Goal: Answer question/provide support: Answer question/provide support

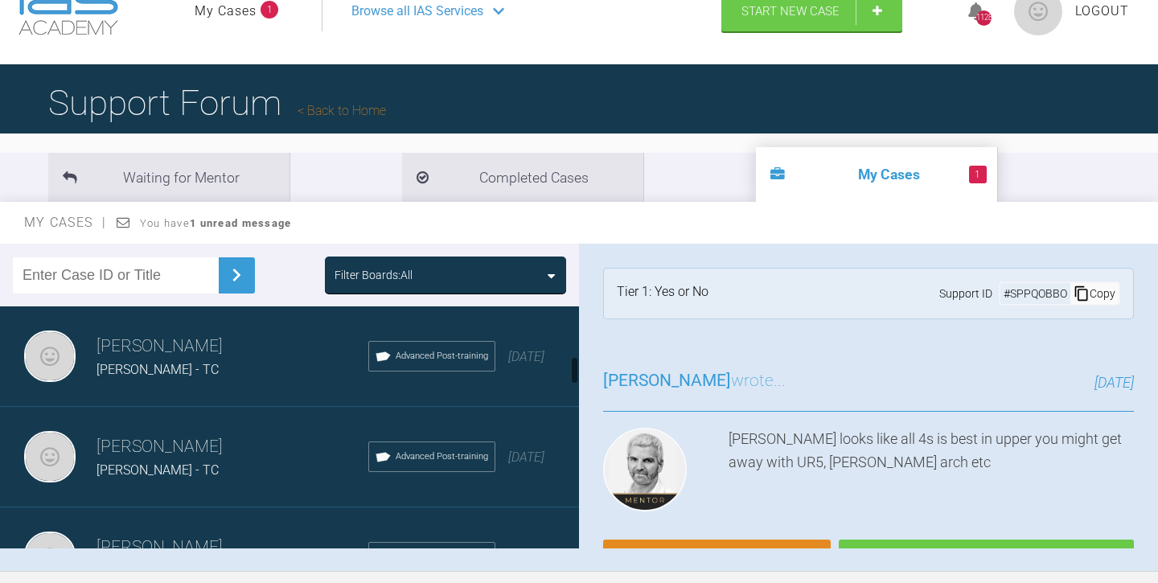
scroll to position [404, 0]
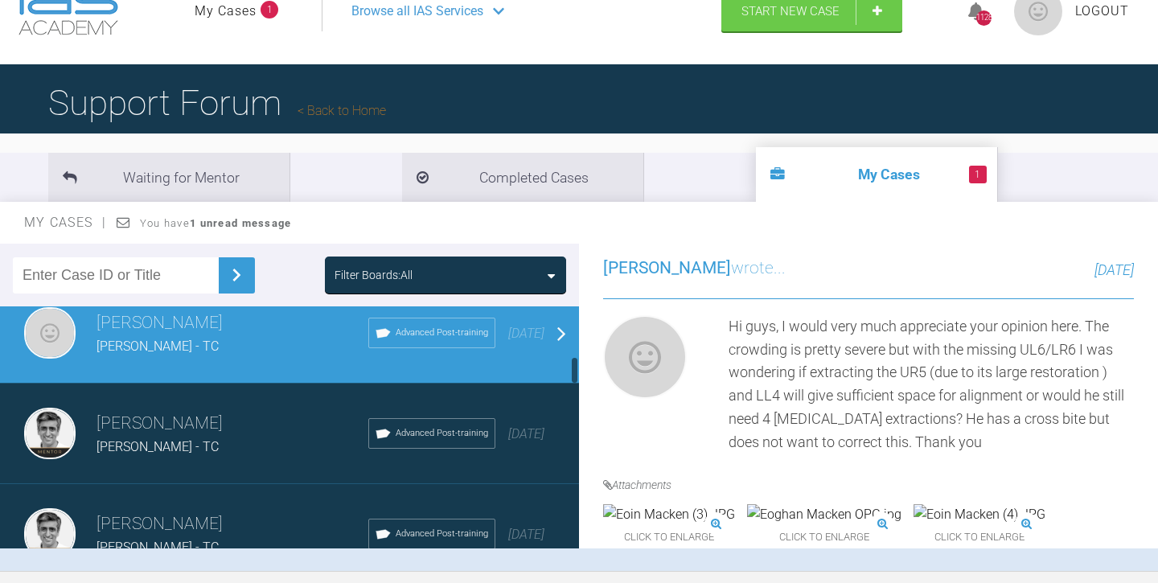
click at [151, 344] on span "[PERSON_NAME] - TC" at bounding box center [158, 346] width 122 height 15
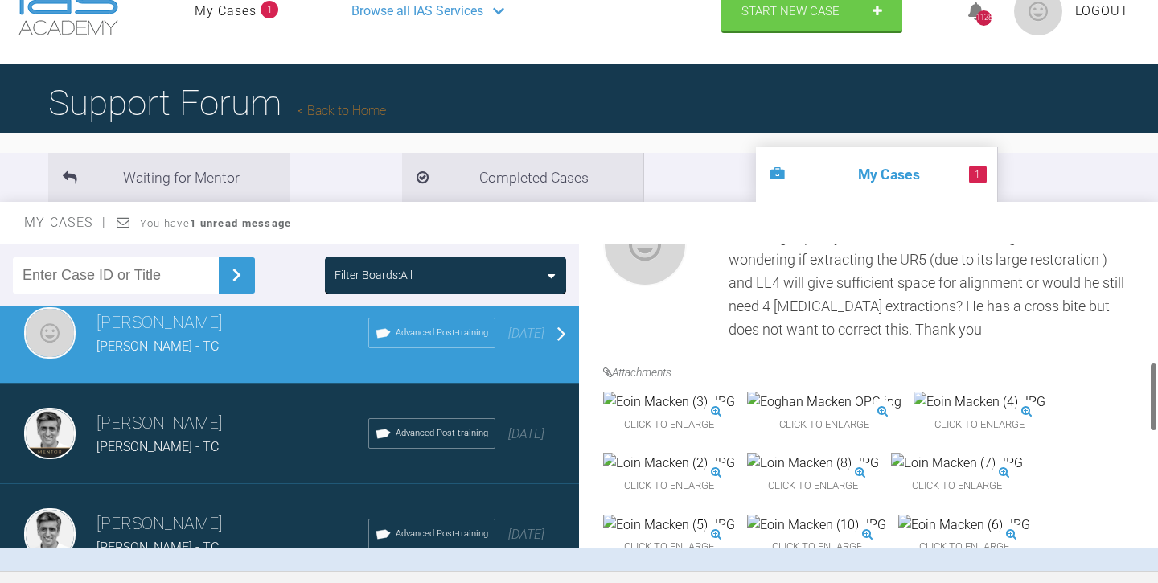
scroll to position [517, 0]
click at [851, 412] on img at bounding box center [824, 401] width 154 height 21
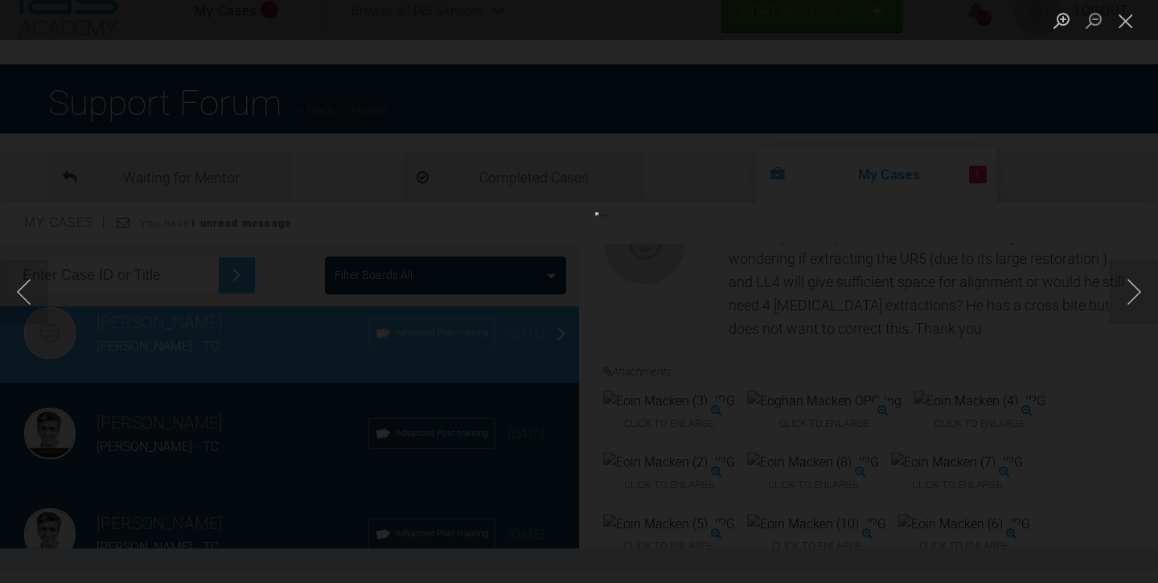
click at [51, 434] on div "Lightbox" at bounding box center [579, 291] width 1158 height 583
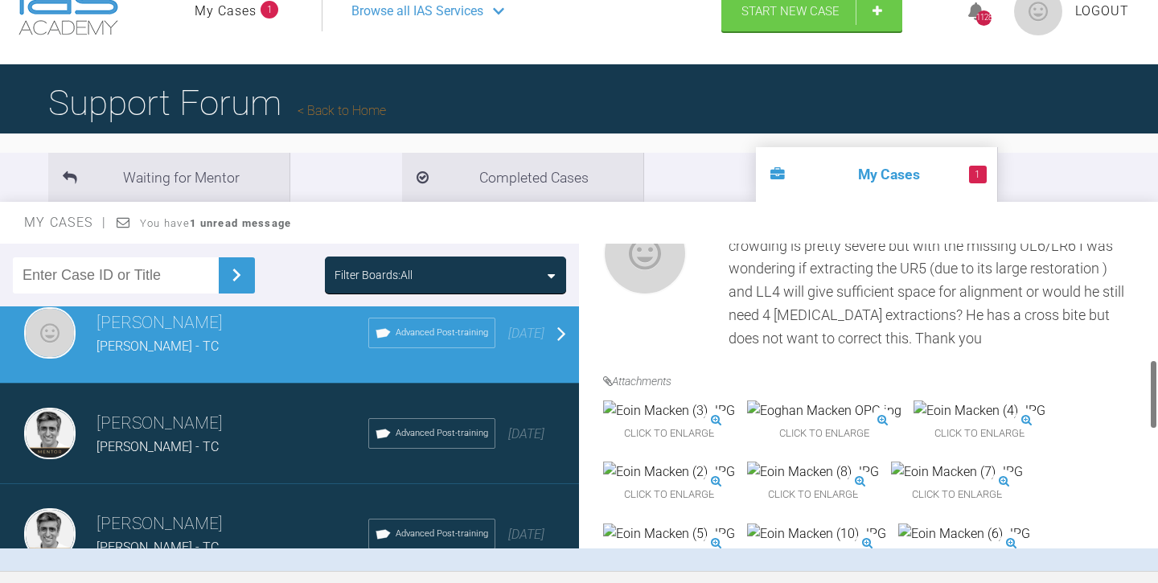
scroll to position [506, 0]
click at [839, 414] on img at bounding box center [824, 412] width 154 height 21
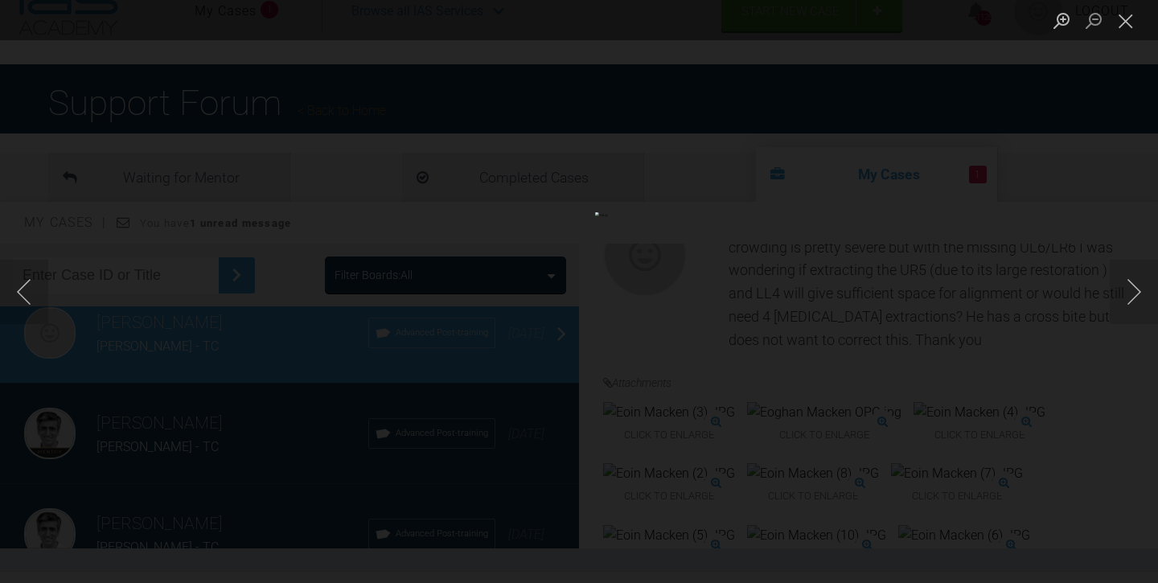
click at [55, 415] on div "Lightbox" at bounding box center [579, 291] width 1158 height 583
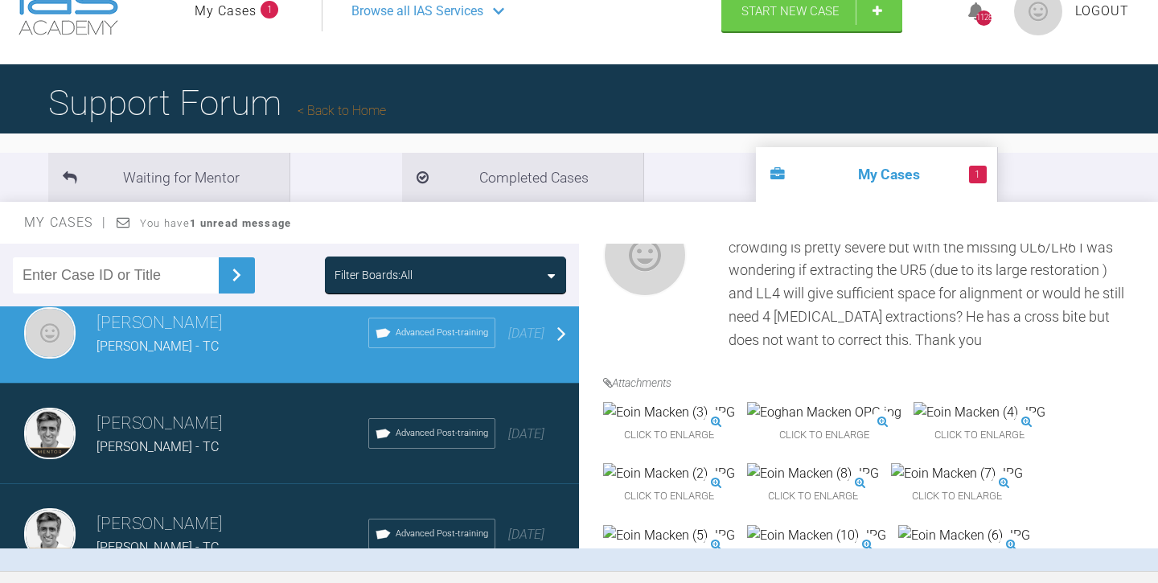
click at [844, 423] on img at bounding box center [824, 412] width 154 height 21
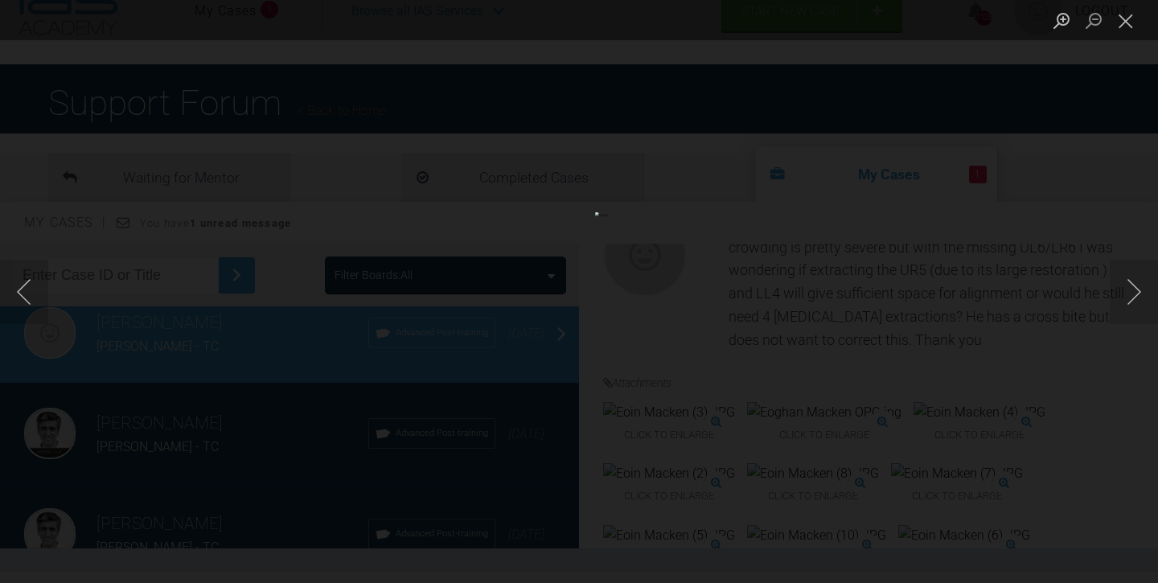
click at [28, 384] on div "Lightbox" at bounding box center [579, 291] width 1158 height 583
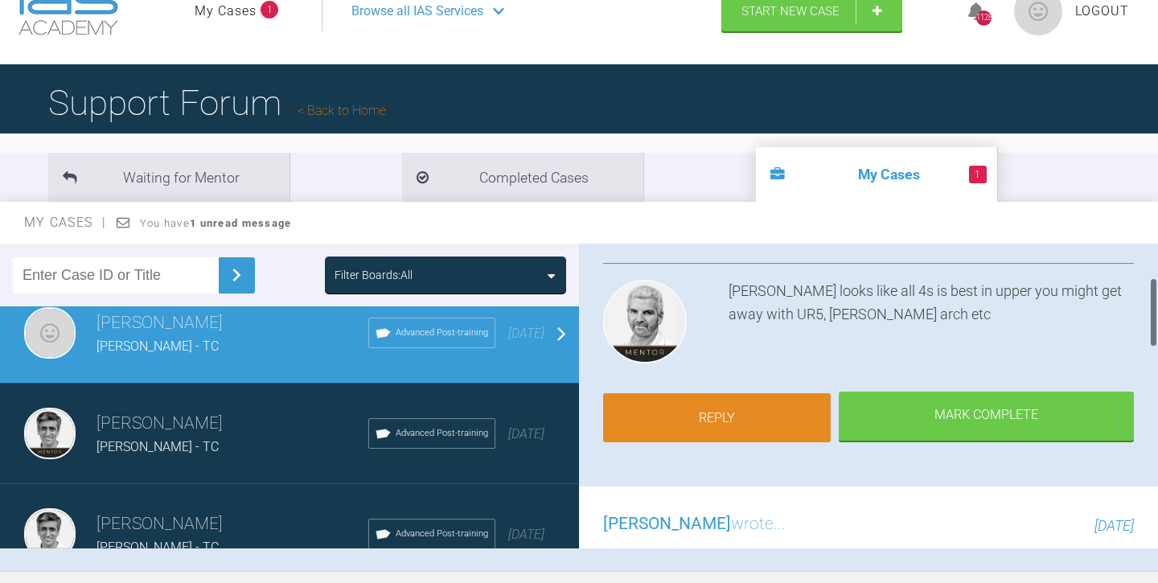
scroll to position [147, 0]
click at [725, 414] on link "Reply" at bounding box center [717, 419] width 228 height 50
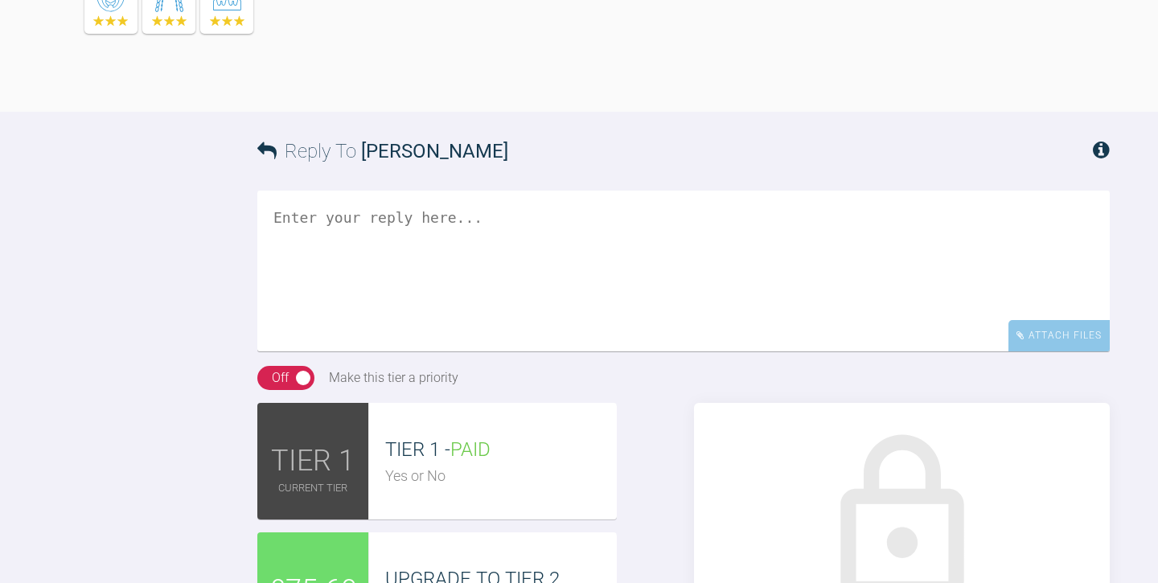
scroll to position [1337, 0]
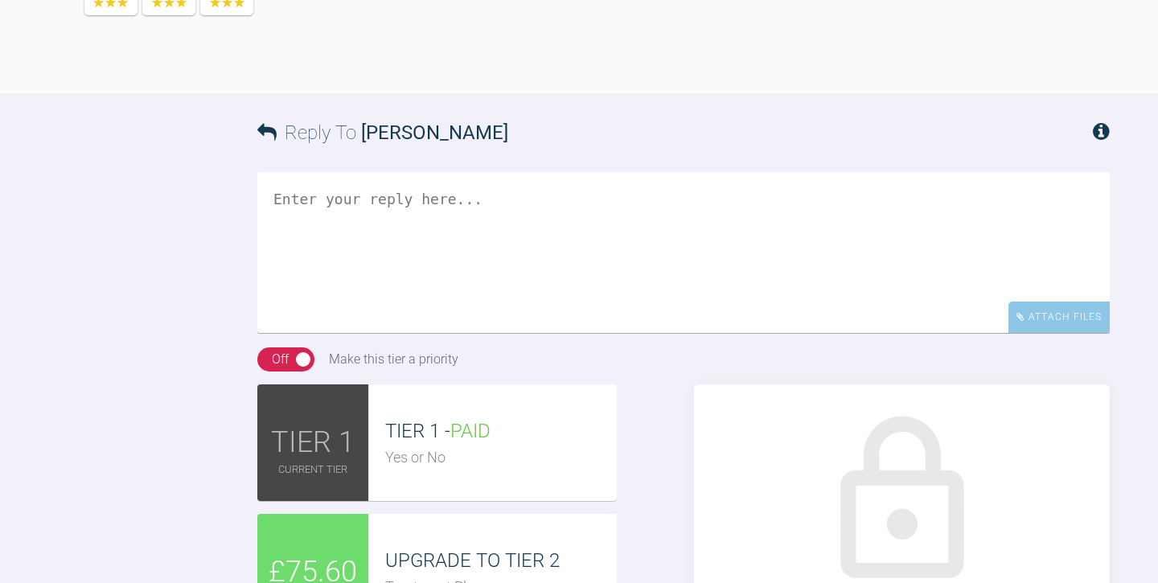
click at [391, 333] on textarea at bounding box center [683, 252] width 852 height 161
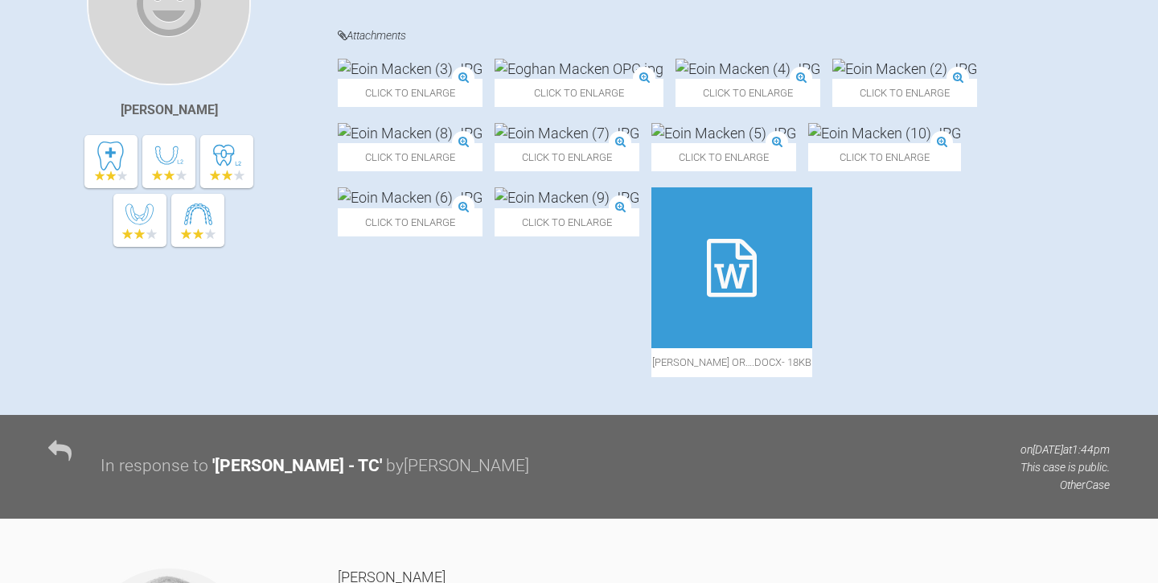
scroll to position [454, 0]
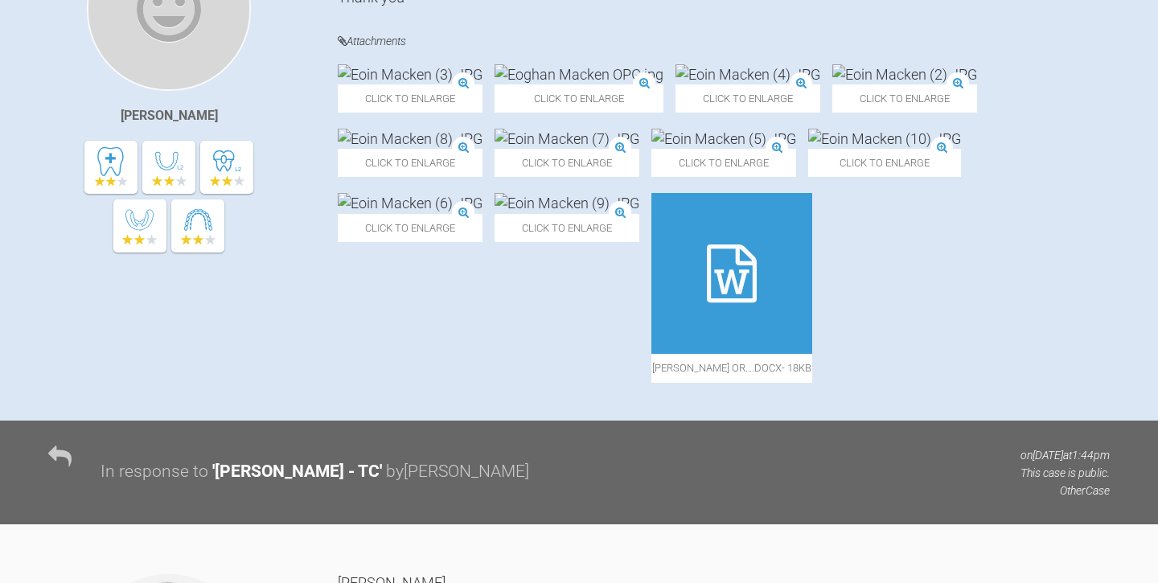
click at [590, 84] on img at bounding box center [579, 74] width 169 height 20
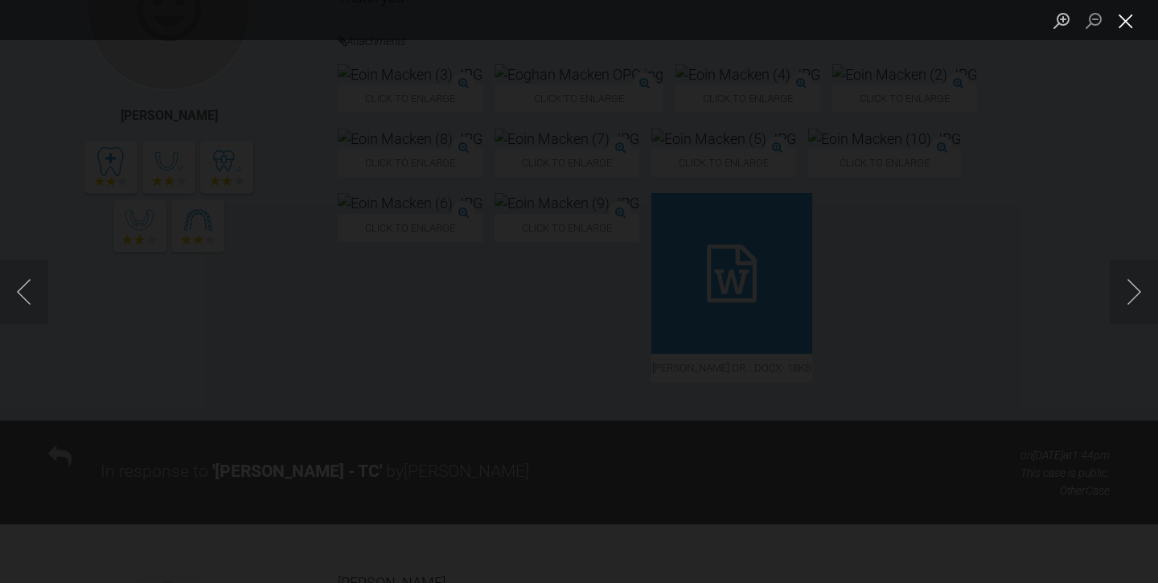
click at [1128, 23] on button "Close lightbox" at bounding box center [1126, 20] width 32 height 28
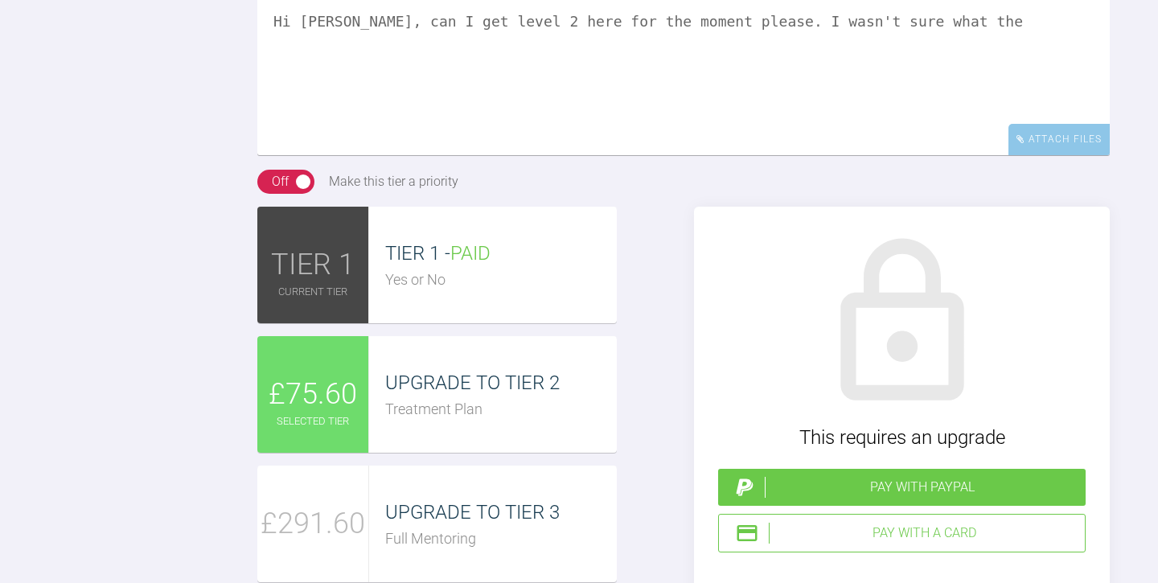
scroll to position [1525, 0]
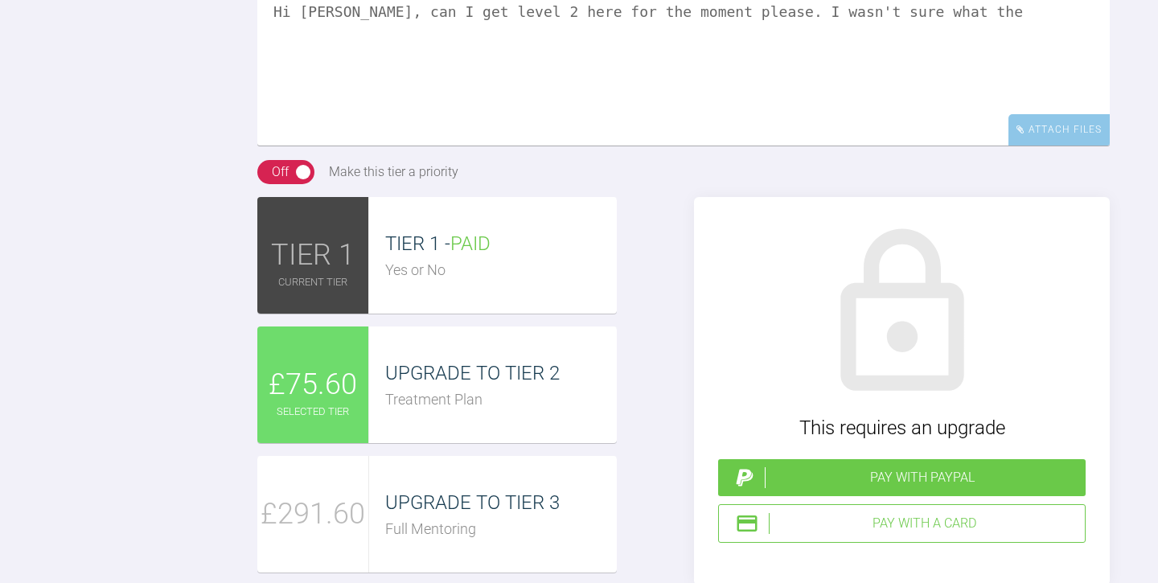
click at [768, 146] on textarea "Hi [PERSON_NAME], can I get level 2 here for the moment please. I wasn't sure w…" at bounding box center [683, 65] width 852 height 161
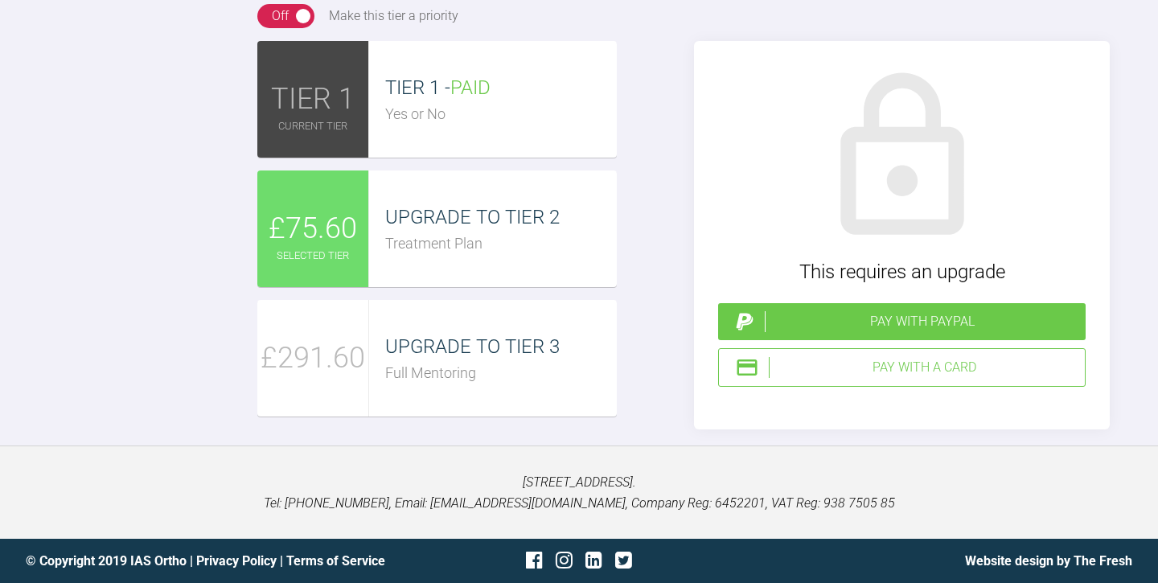
scroll to position [1786, 0]
type textarea "Hi [PERSON_NAME], can I get level 2 here for the moment please. I wasn't sure w…"
click at [493, 228] on span "UPGRADE TO TIER 2" at bounding box center [472, 217] width 175 height 23
click at [904, 378] on div "Pay with a Card" at bounding box center [924, 367] width 310 height 21
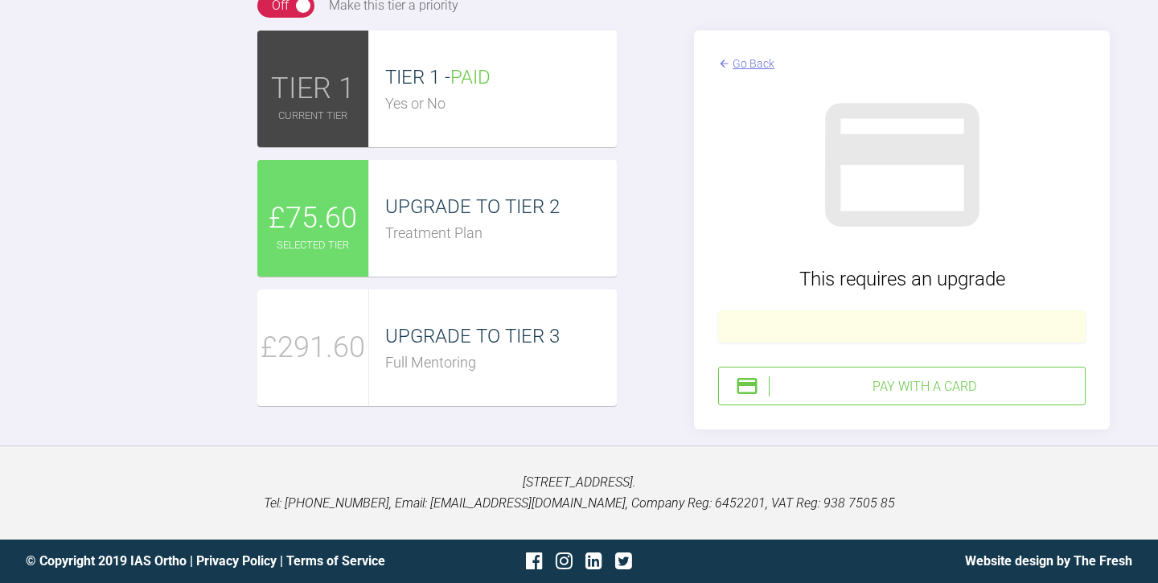
click at [947, 397] on div "Pay with a Card" at bounding box center [924, 386] width 310 height 21
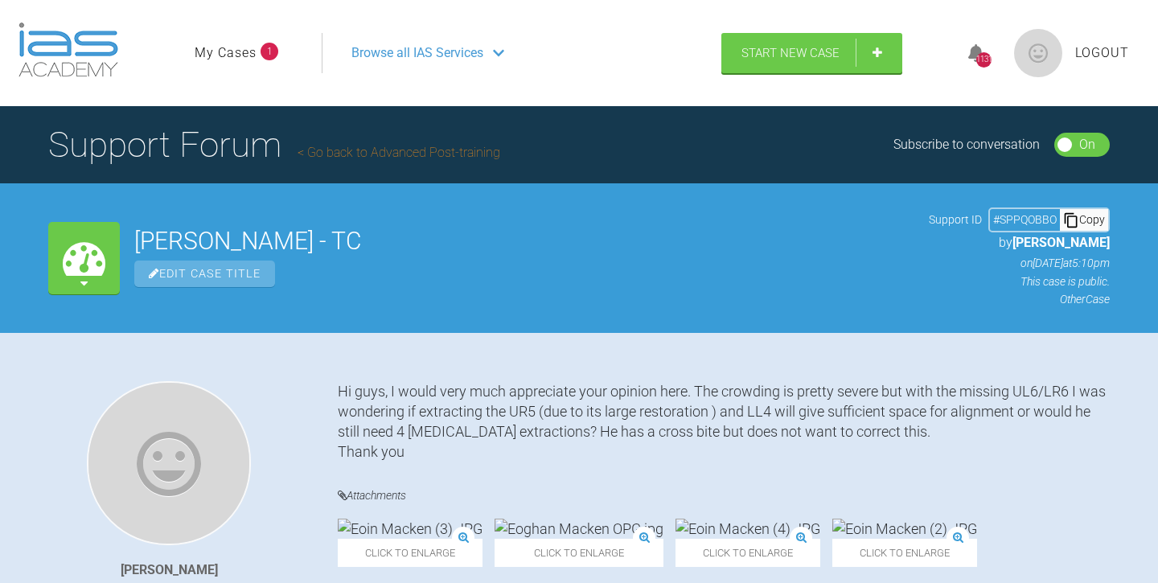
scroll to position [0, 0]
click at [233, 50] on link "My Cases" at bounding box center [226, 53] width 62 height 21
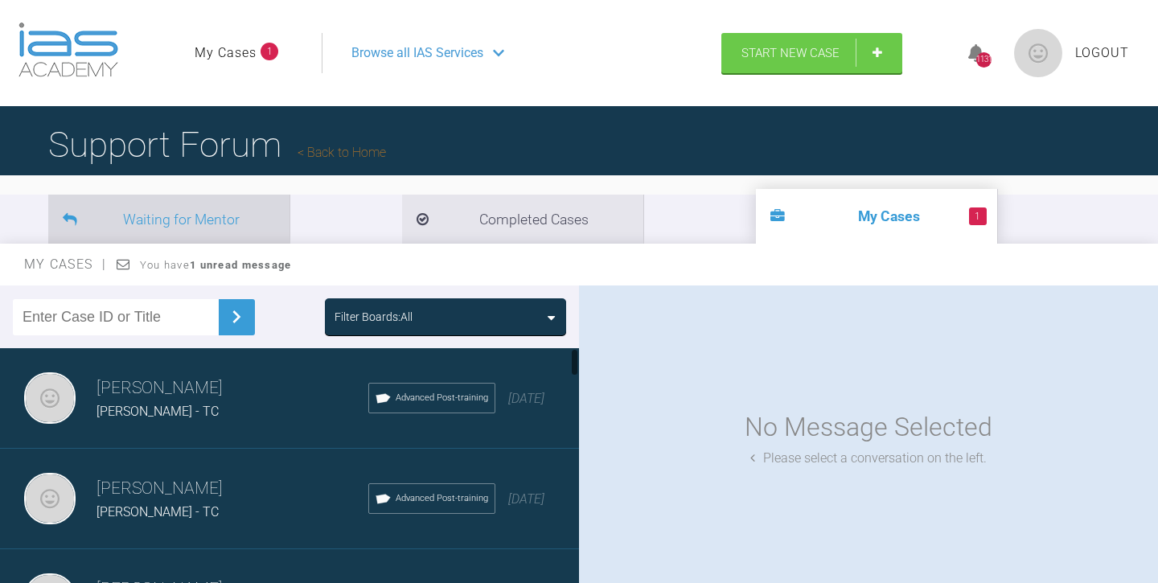
click at [178, 221] on li "Waiting for Mentor" at bounding box center [168, 219] width 241 height 49
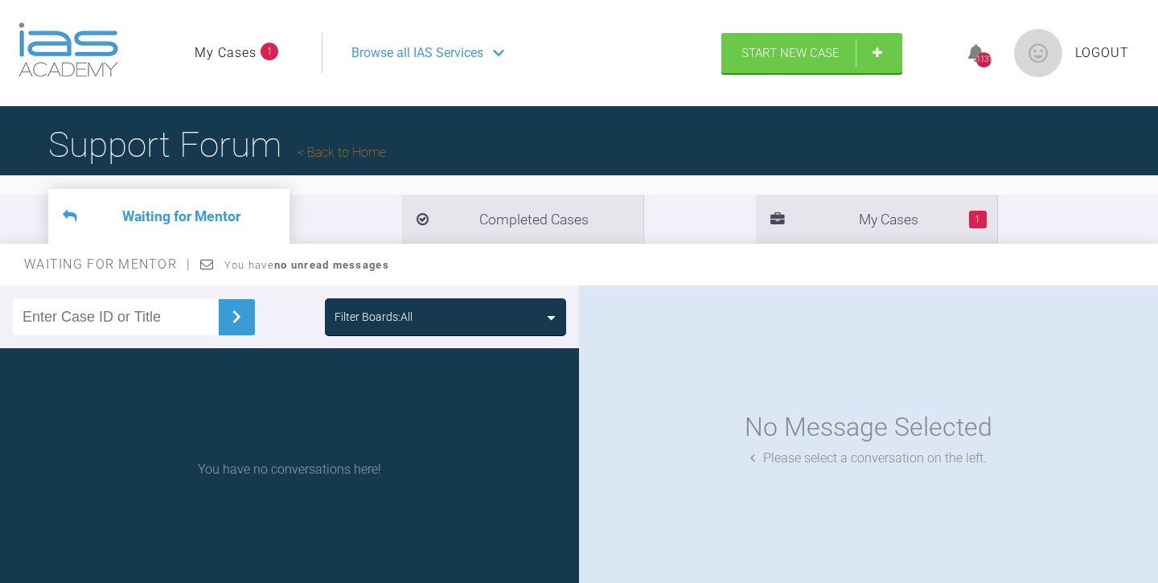
click at [222, 52] on link "My Cases" at bounding box center [226, 53] width 62 height 21
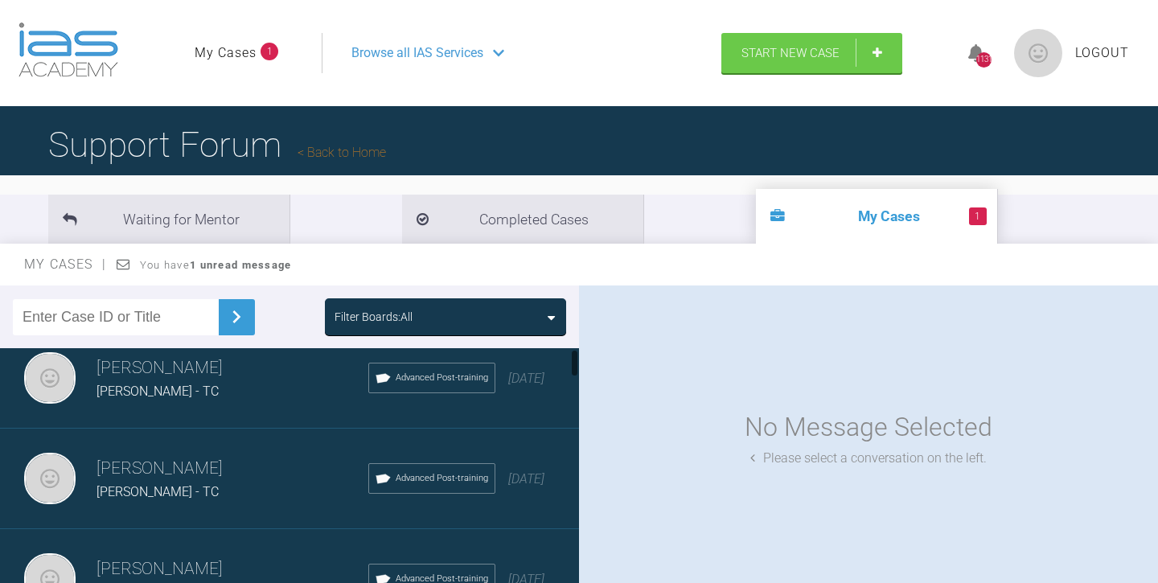
scroll to position [10, 0]
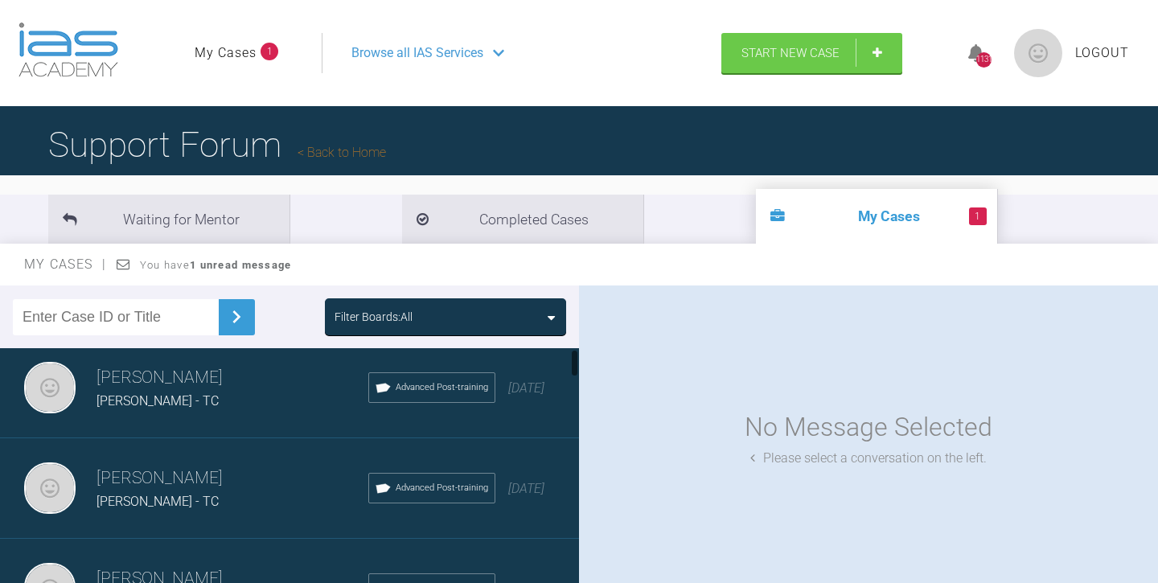
click at [253, 392] on div "[PERSON_NAME] - TC" at bounding box center [233, 401] width 272 height 21
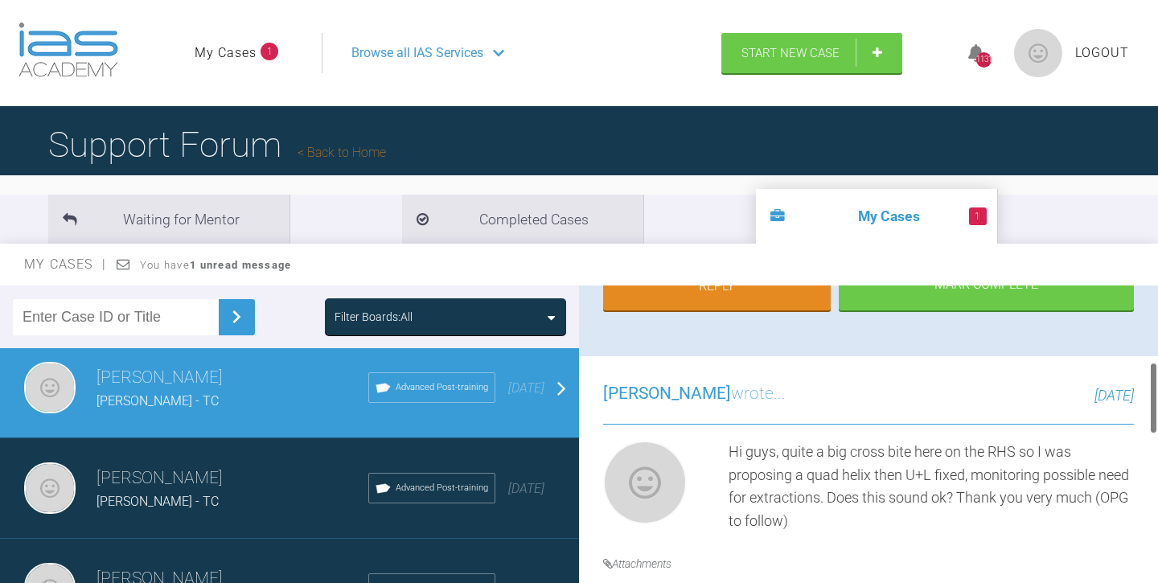
scroll to position [323, 0]
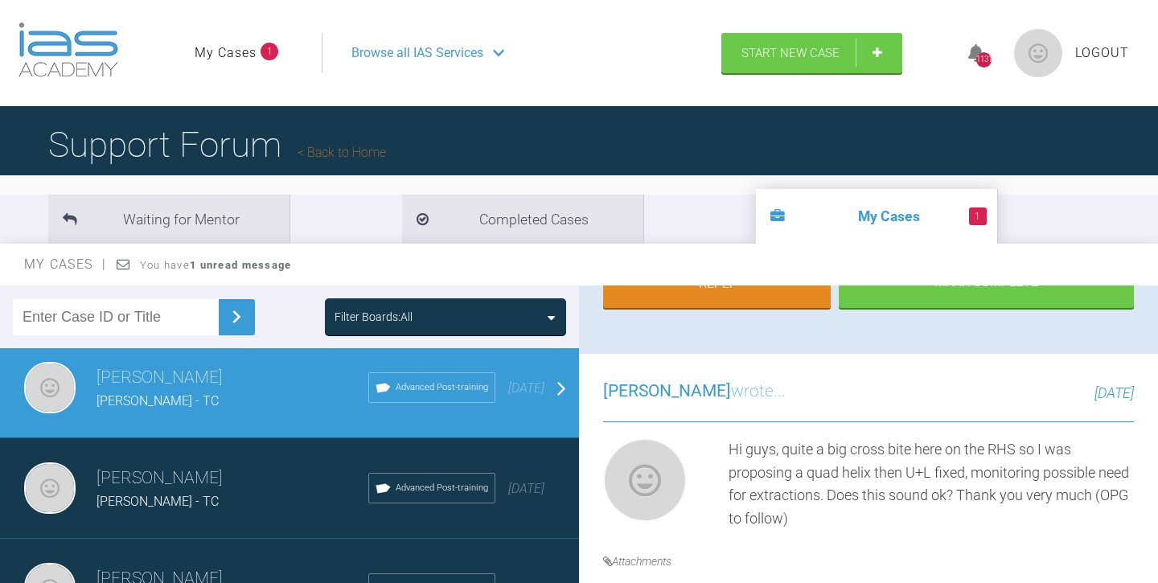
click at [252, 480] on h3 "[PERSON_NAME]" at bounding box center [233, 478] width 272 height 27
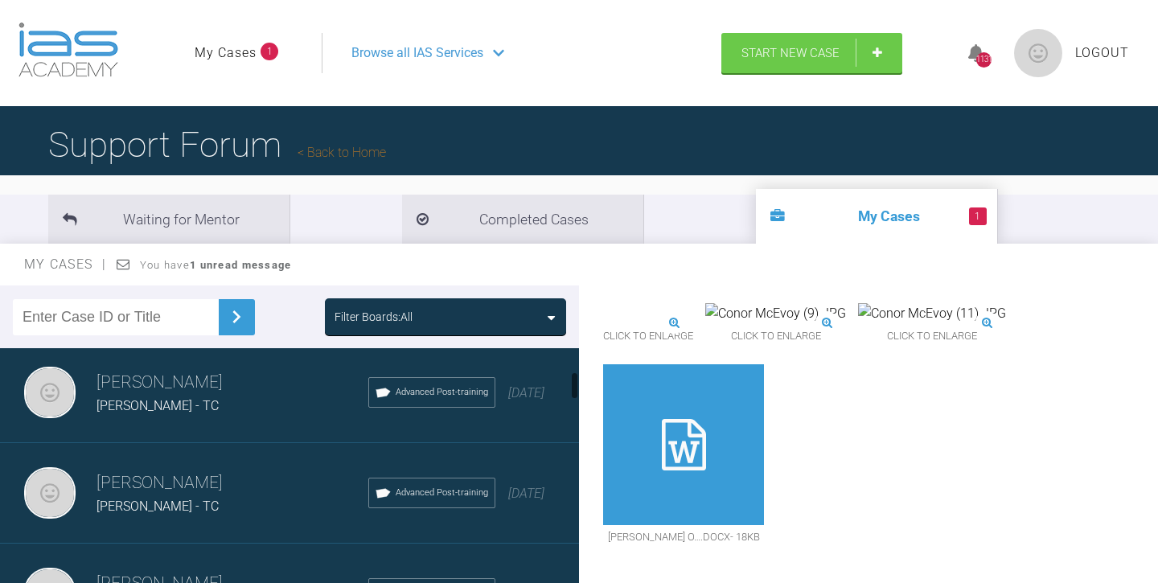
scroll to position [207, 0]
click at [239, 473] on h3 "[PERSON_NAME]" at bounding box center [233, 482] width 272 height 27
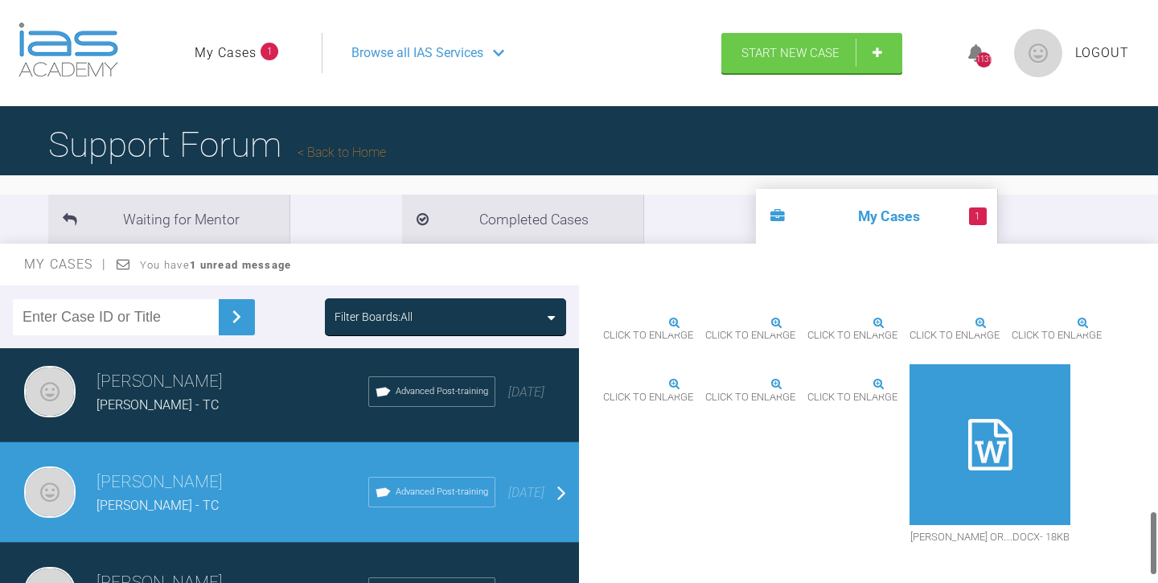
scroll to position [1054, 0]
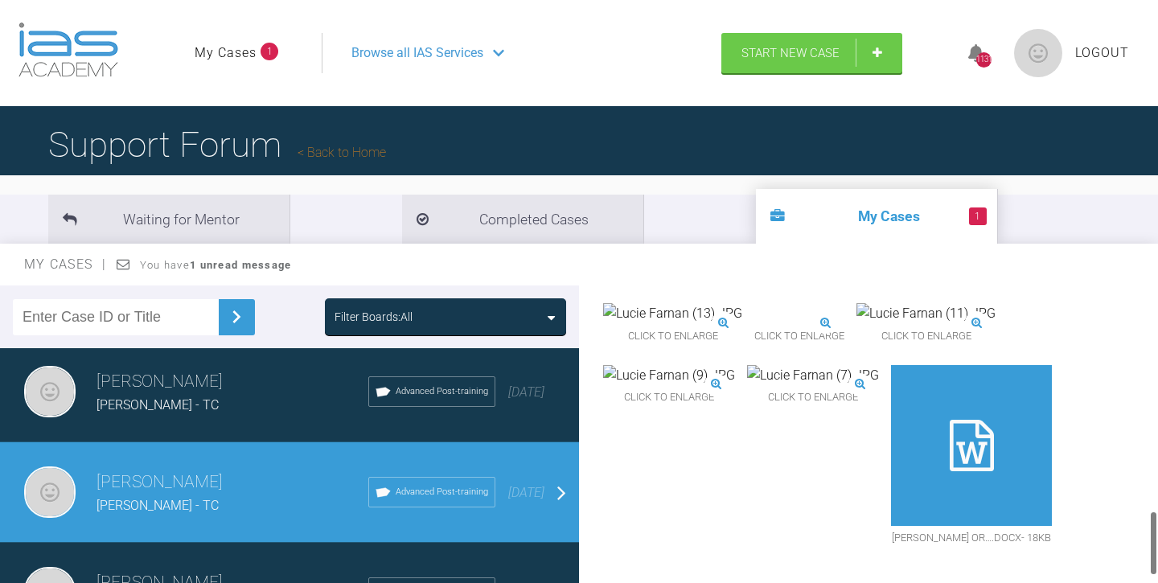
click at [706, 470] on icon at bounding box center [684, 444] width 44 height 51
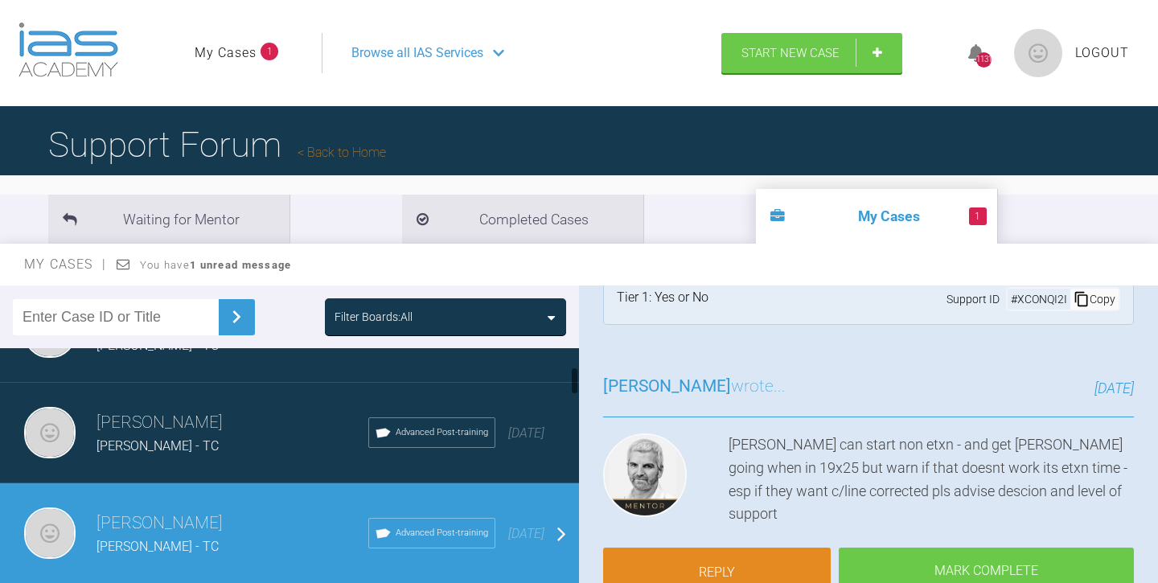
scroll to position [163, 0]
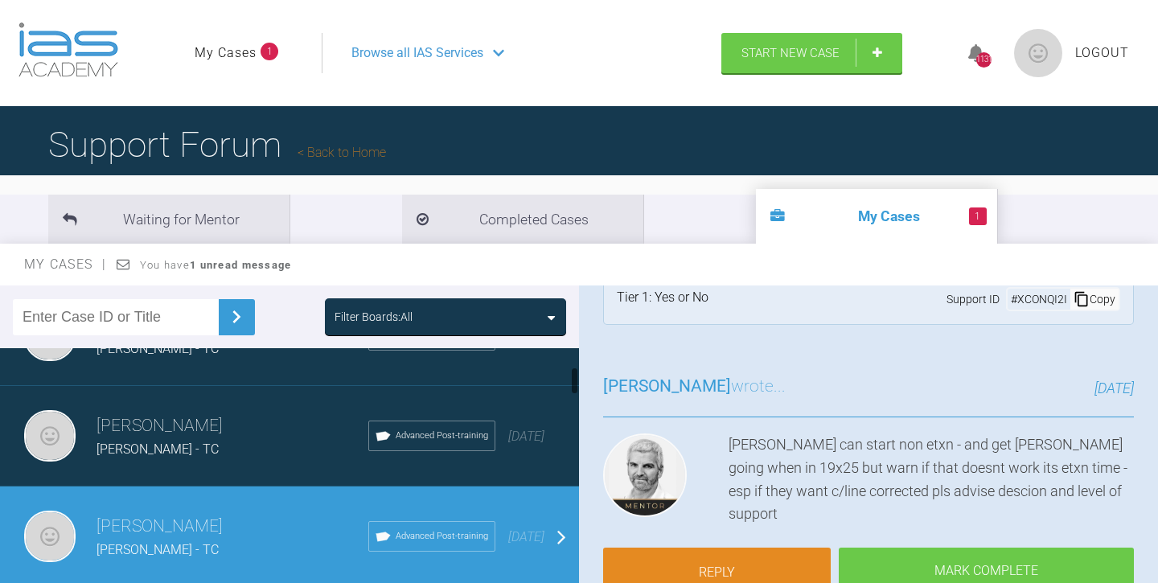
click at [270, 454] on div "[PERSON_NAME] - TC" at bounding box center [233, 449] width 272 height 21
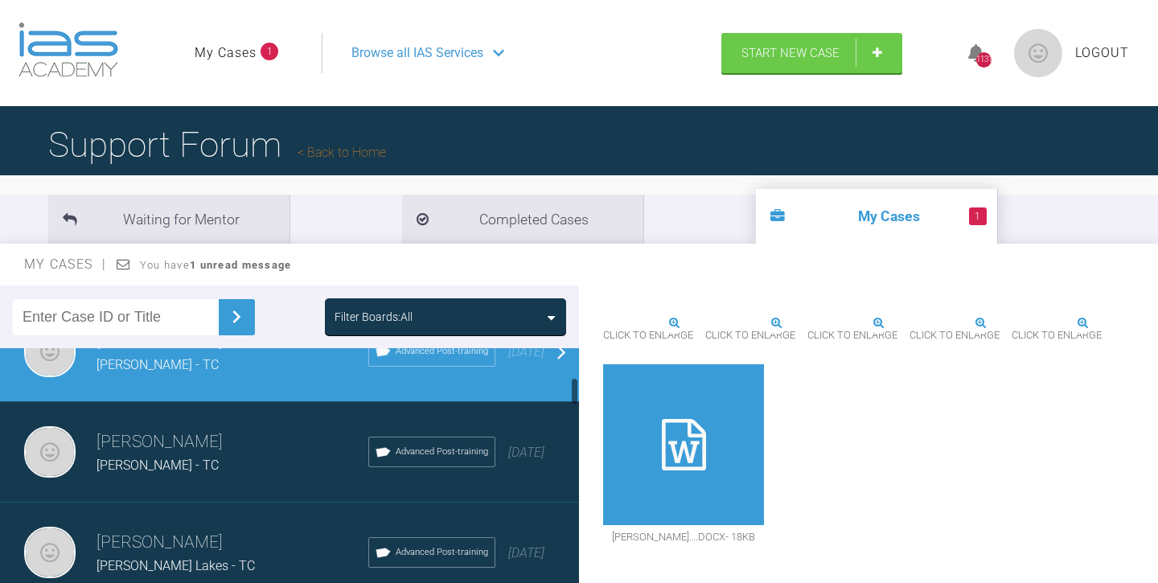
scroll to position [255, 0]
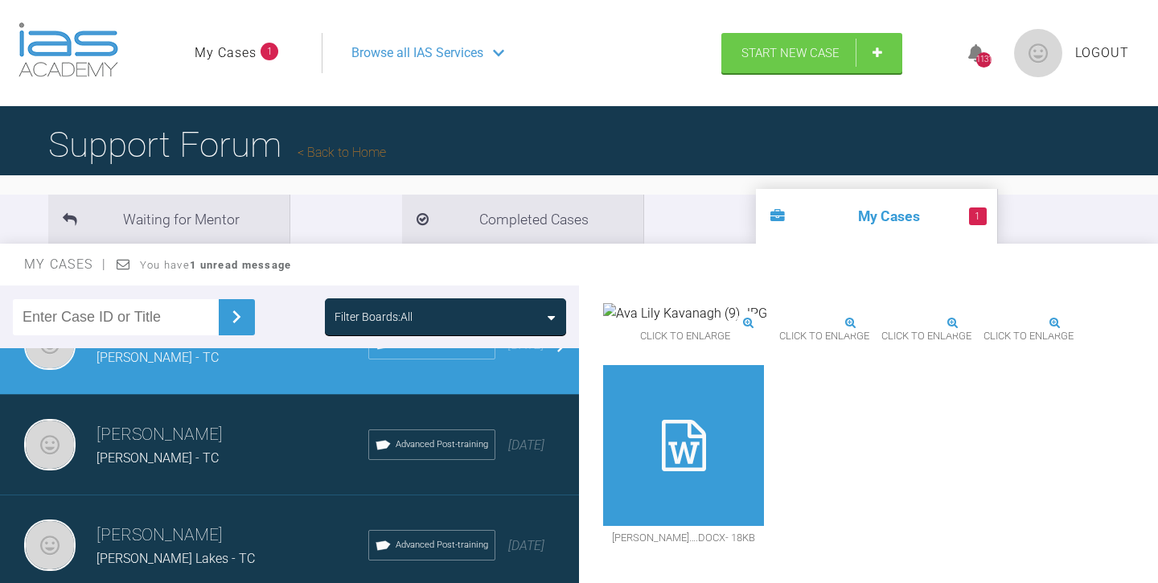
click at [245, 533] on h3 "[PERSON_NAME]" at bounding box center [233, 535] width 272 height 27
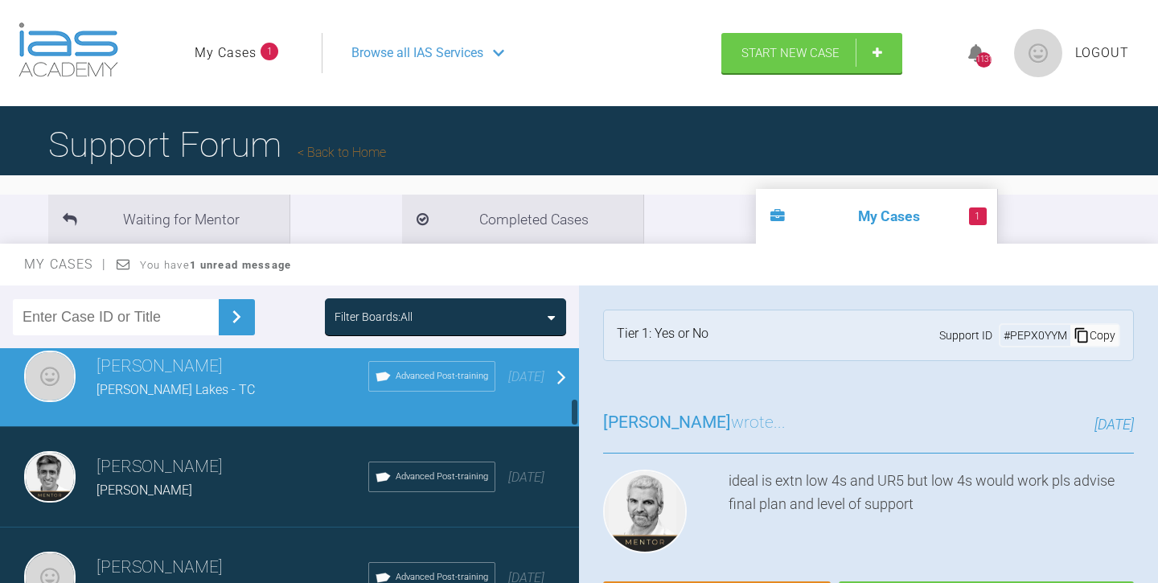
scroll to position [460, 0]
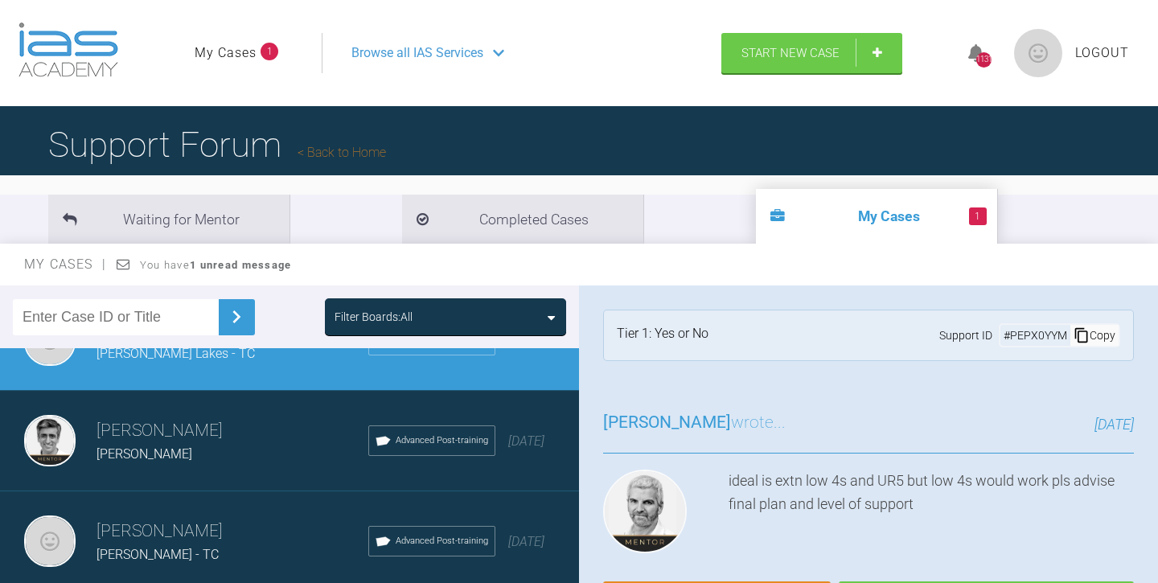
click at [261, 438] on h3 "[PERSON_NAME]" at bounding box center [233, 430] width 272 height 27
